Goal: Navigation & Orientation: Find specific page/section

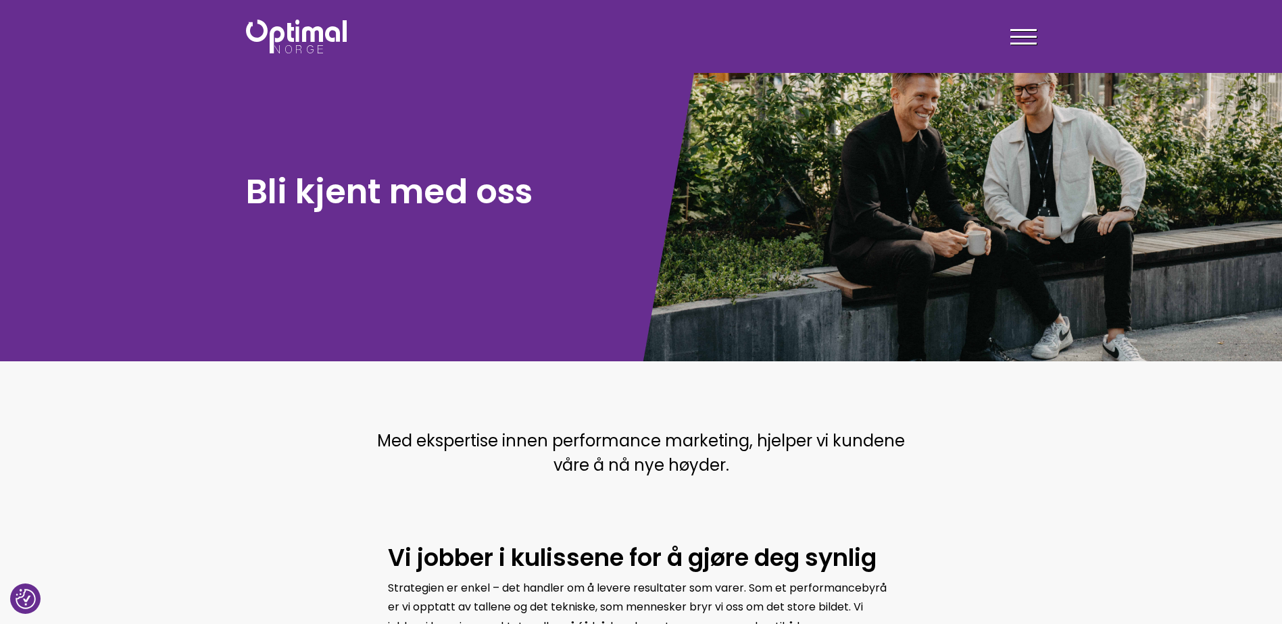
scroll to position [405, 0]
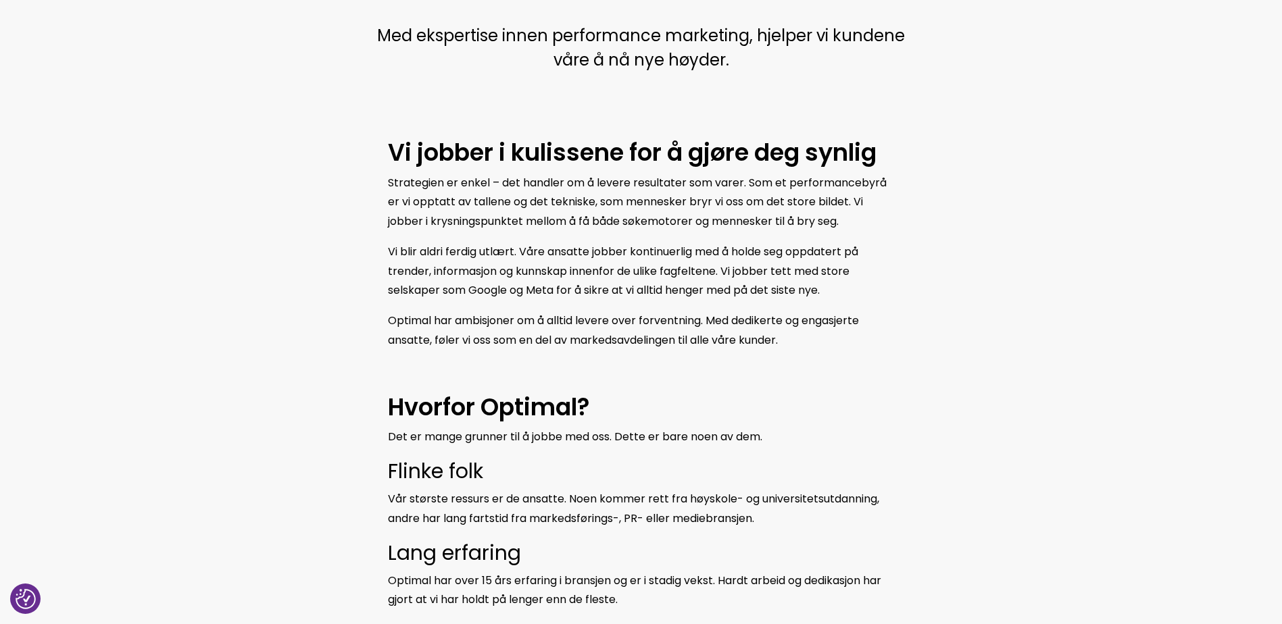
click at [542, 334] on span "Optimal har ambisjoner om å alltid levere over forventning. Med dedikerte og en…" at bounding box center [623, 330] width 471 height 35
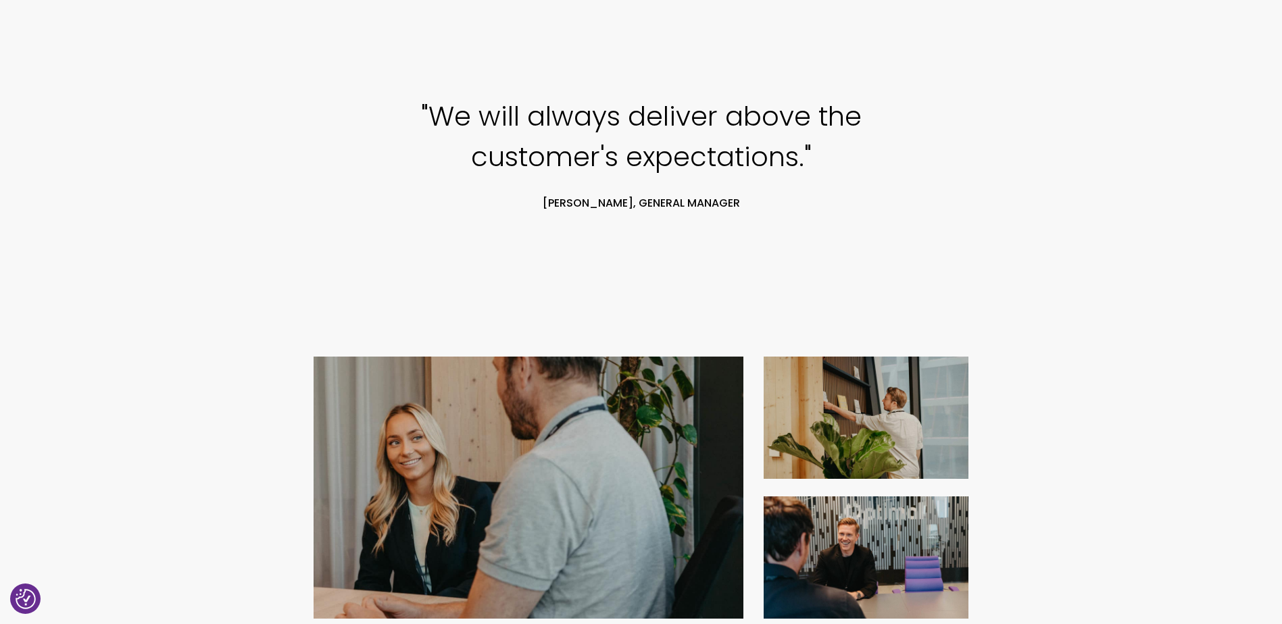
scroll to position [1541, 0]
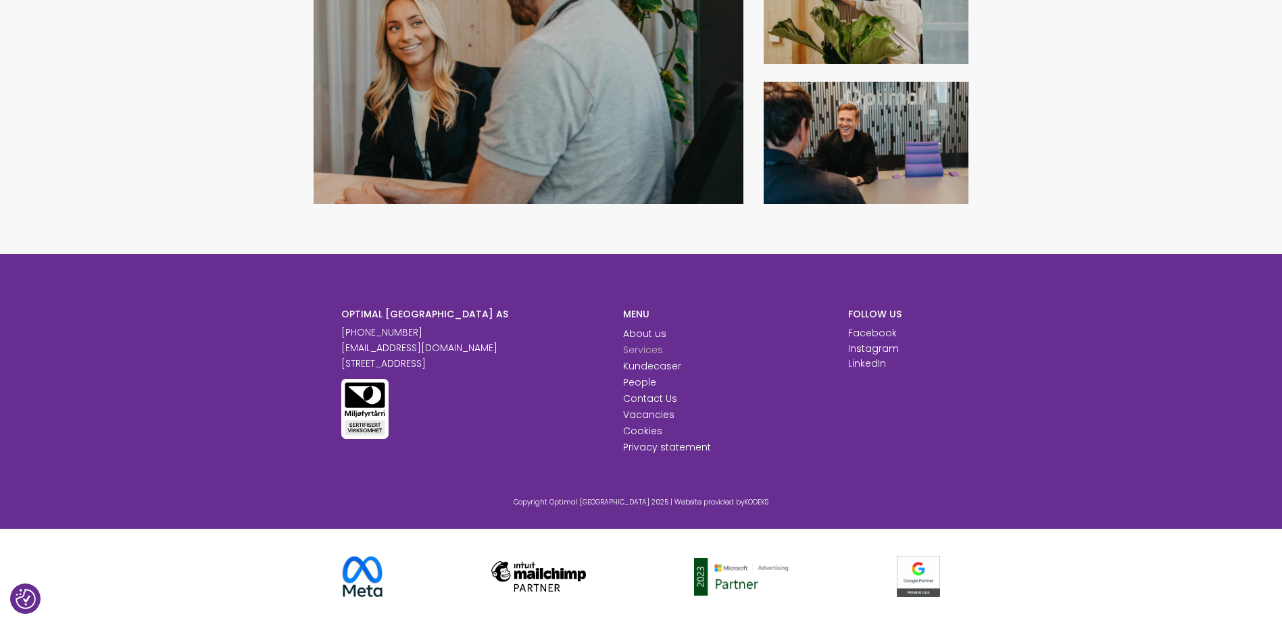
click at [631, 349] on link "Services" at bounding box center [643, 350] width 40 height 14
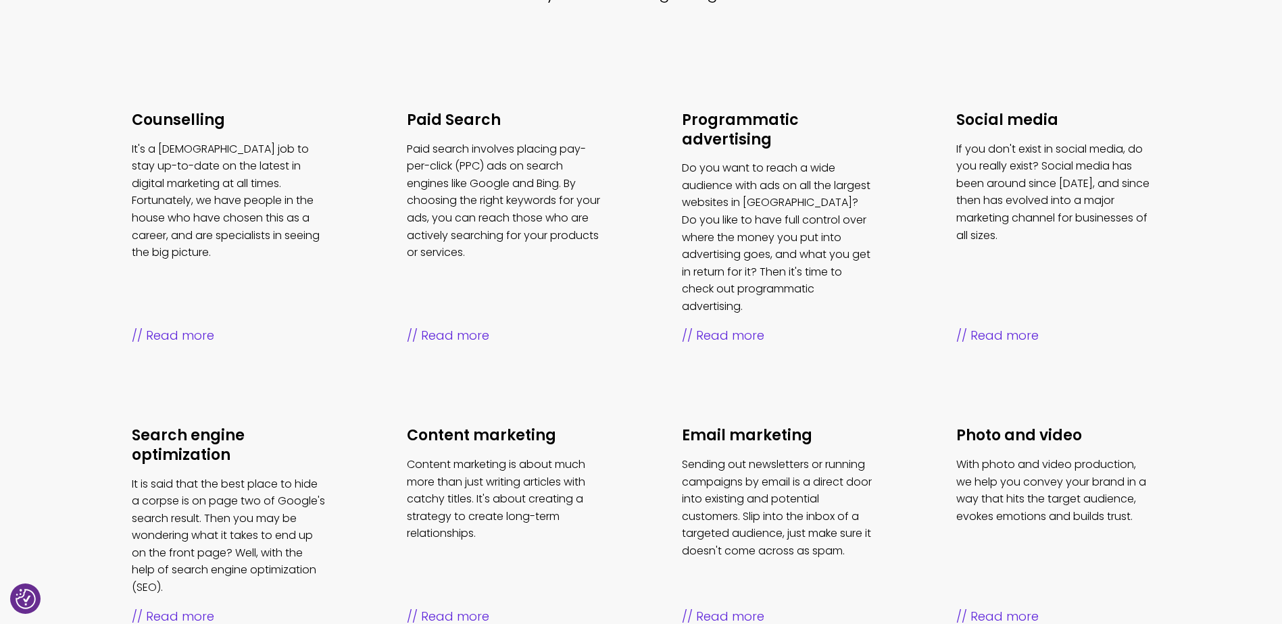
scroll to position [497, 0]
